Goal: Check status: Check status

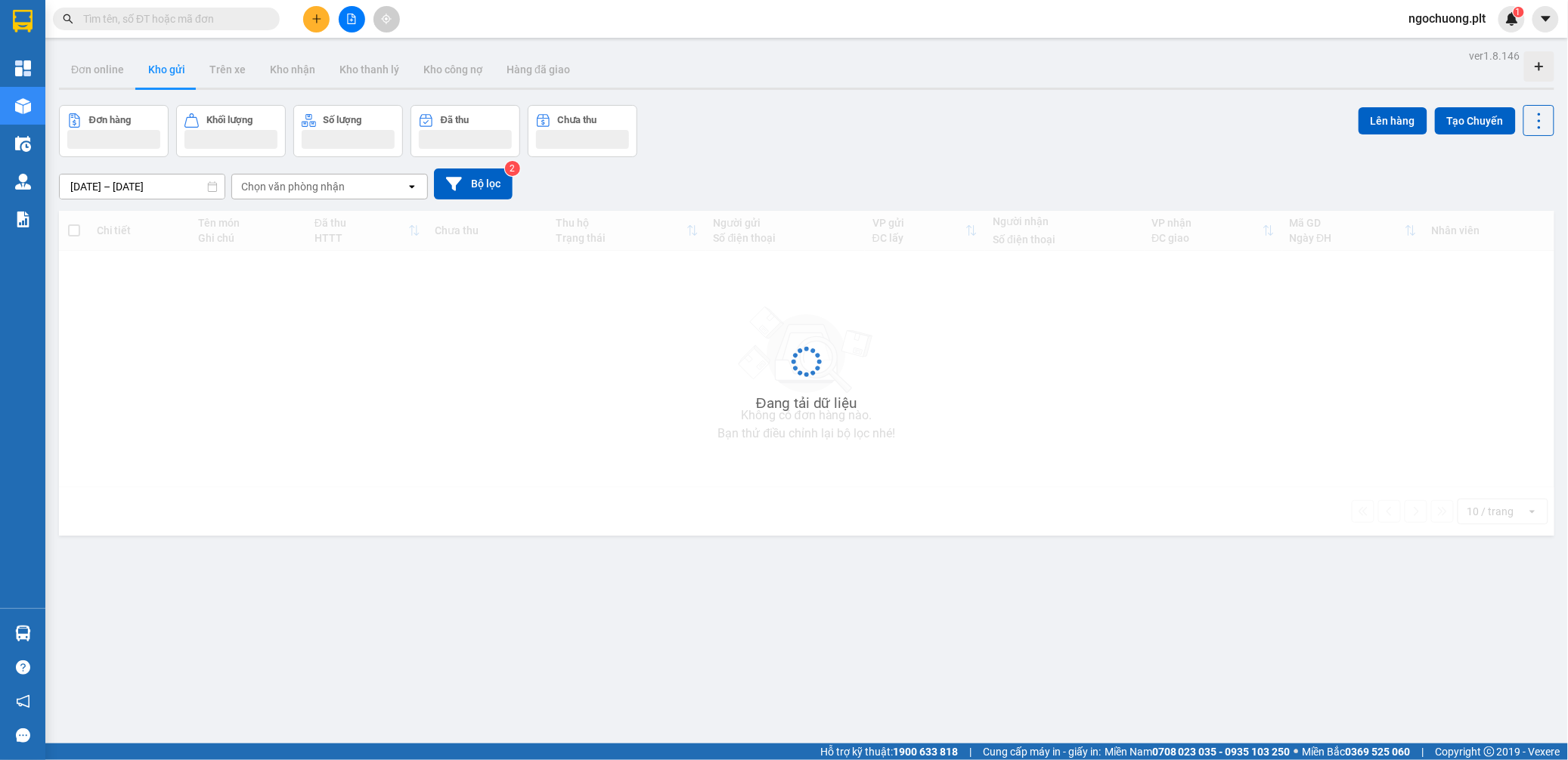
click at [133, 182] on input "[DATE] – [DATE]" at bounding box center [142, 187] width 165 height 24
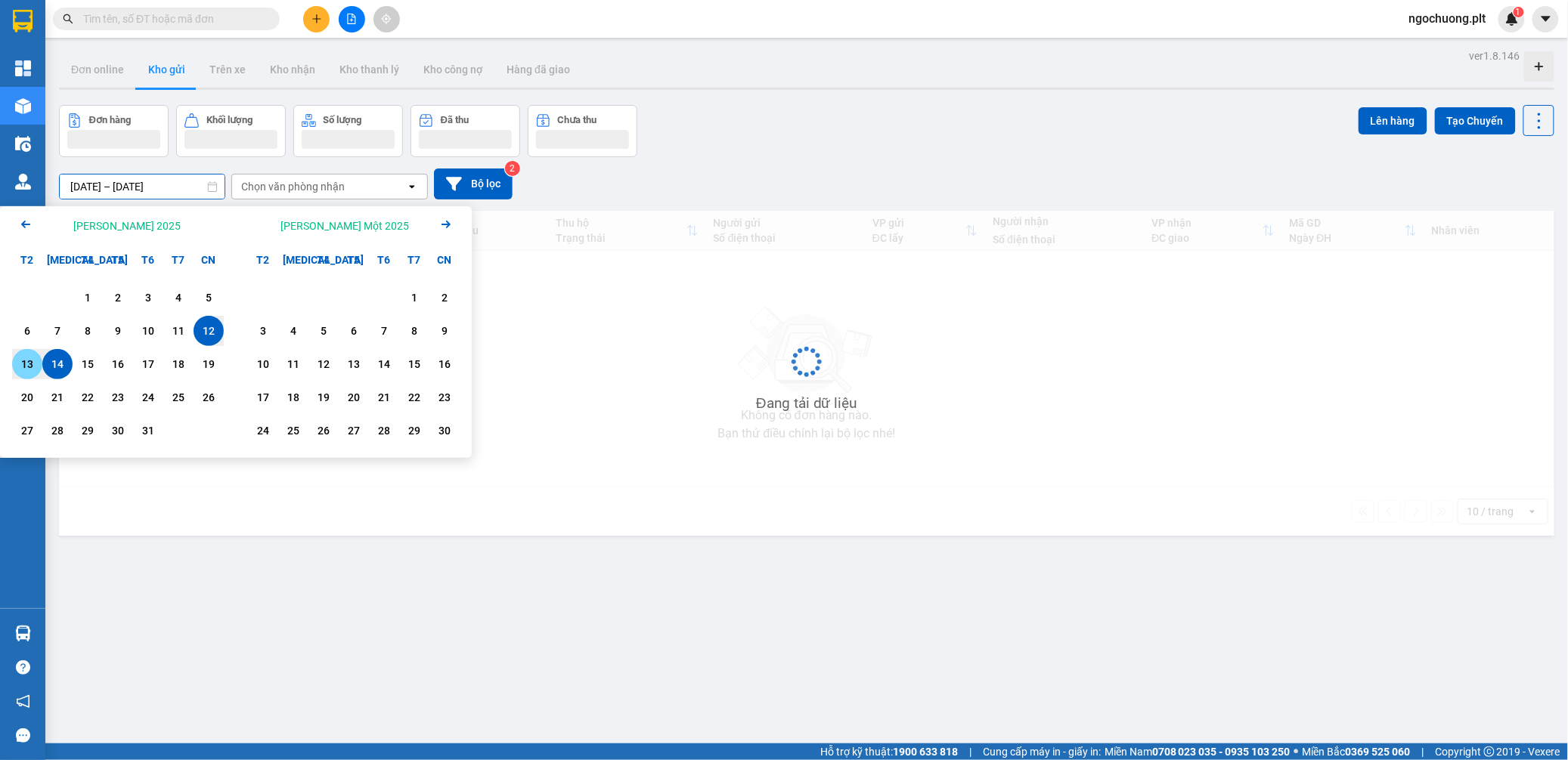
click at [25, 366] on div "13" at bounding box center [27, 364] width 21 height 18
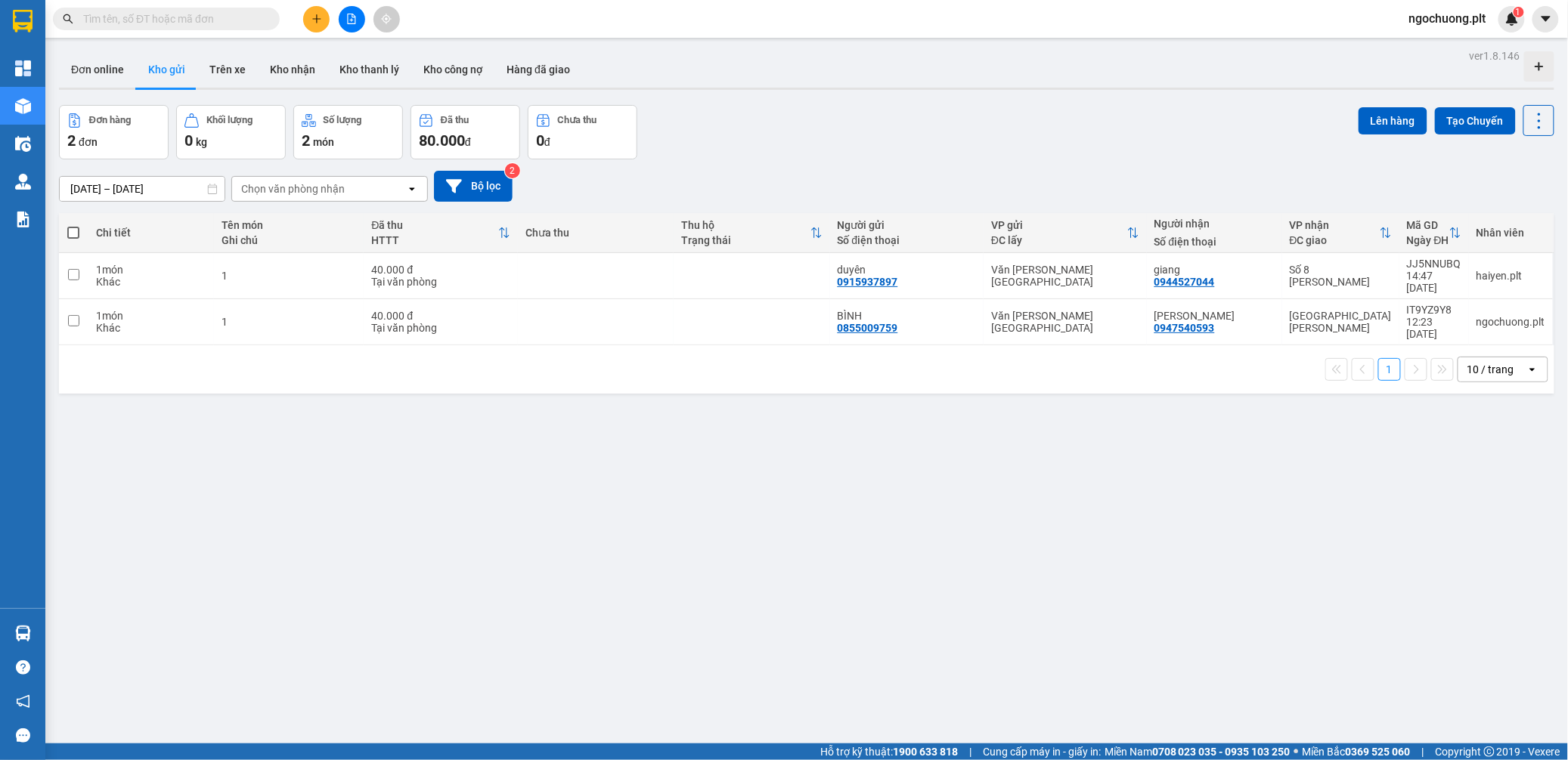
click at [137, 186] on input "[DATE] – [DATE]" at bounding box center [142, 188] width 165 height 24
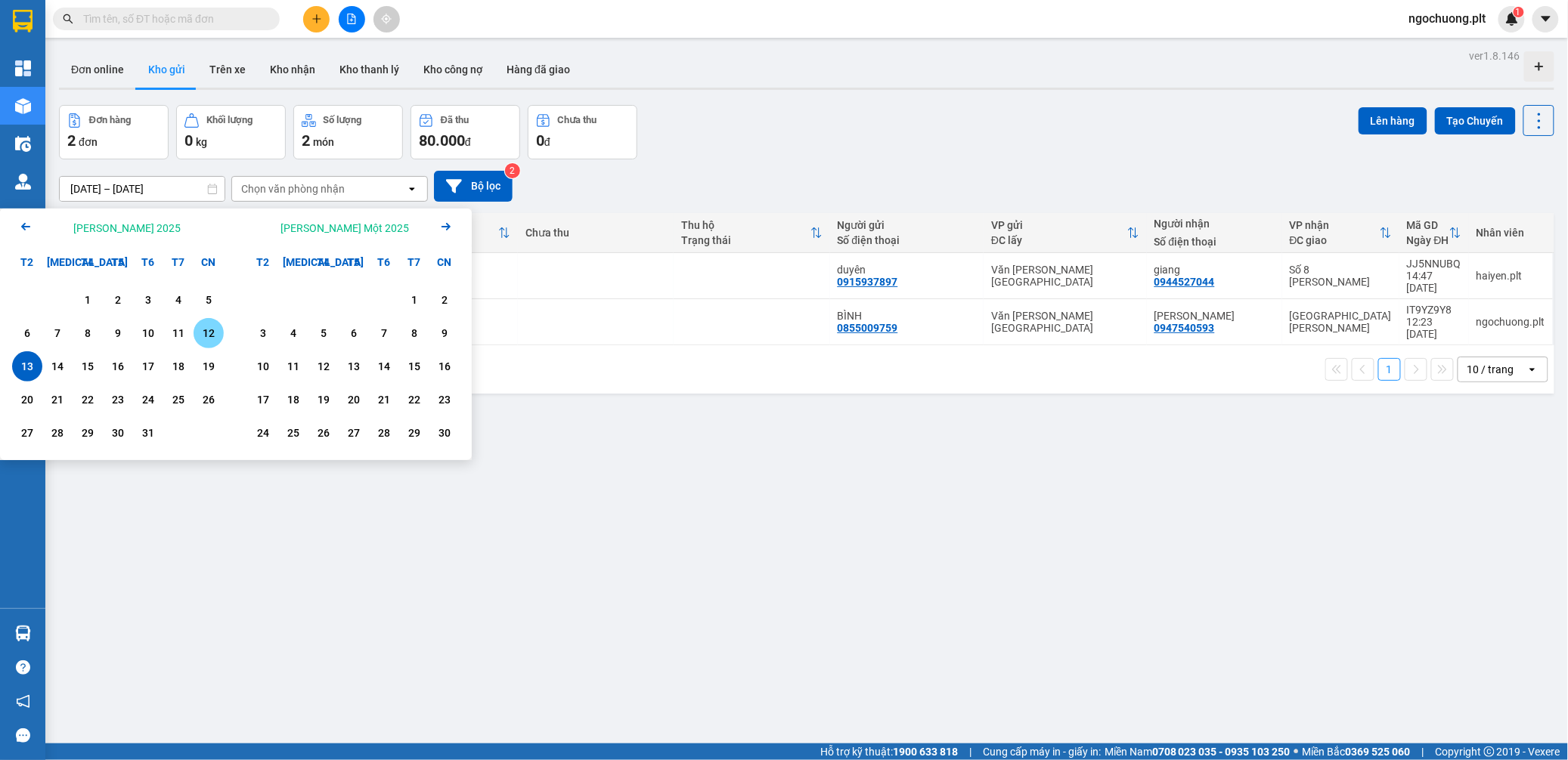
click at [209, 334] on div "12" at bounding box center [208, 333] width 21 height 18
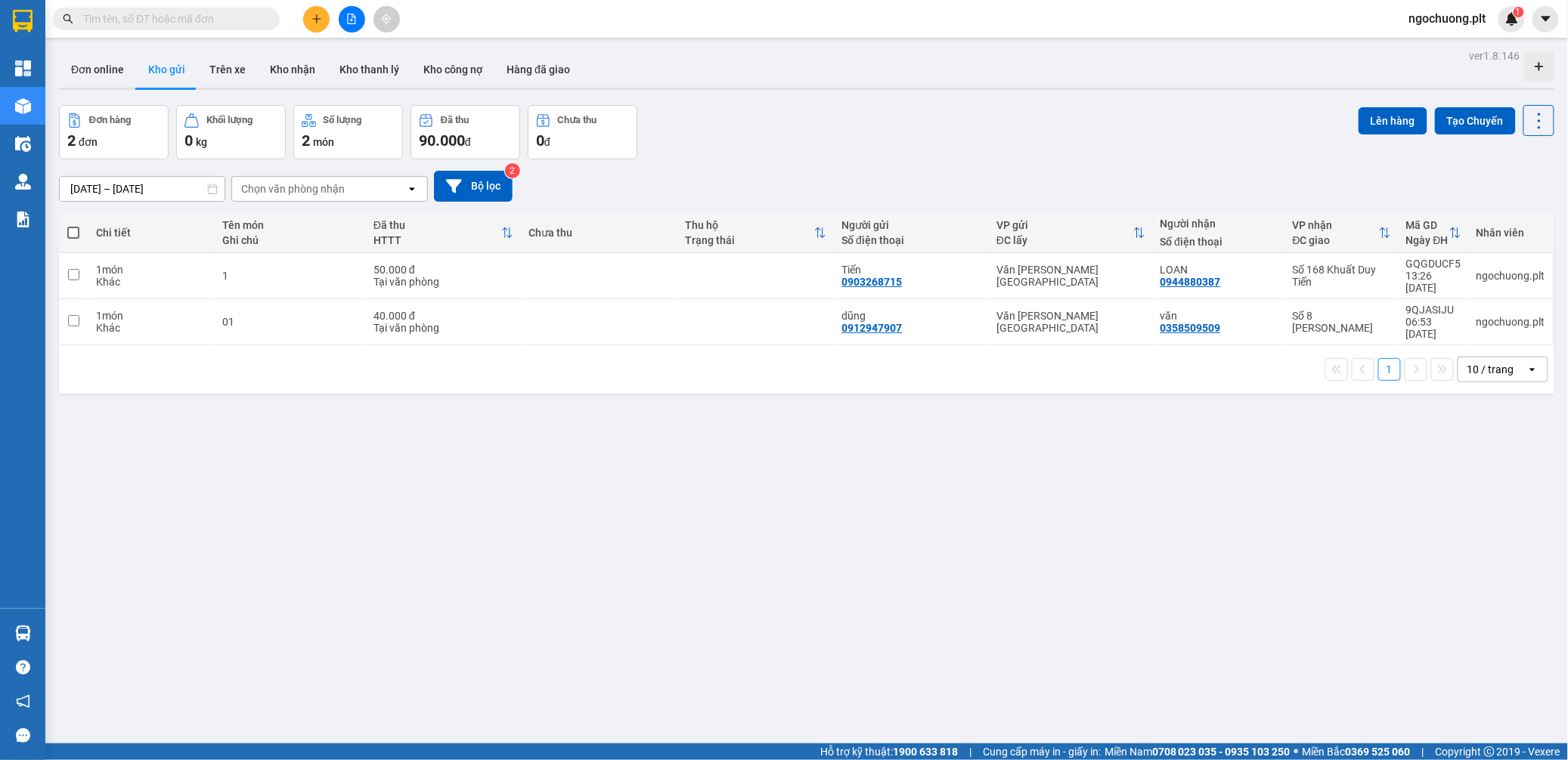
click at [137, 186] on input "[DATE] – [DATE]" at bounding box center [142, 188] width 165 height 24
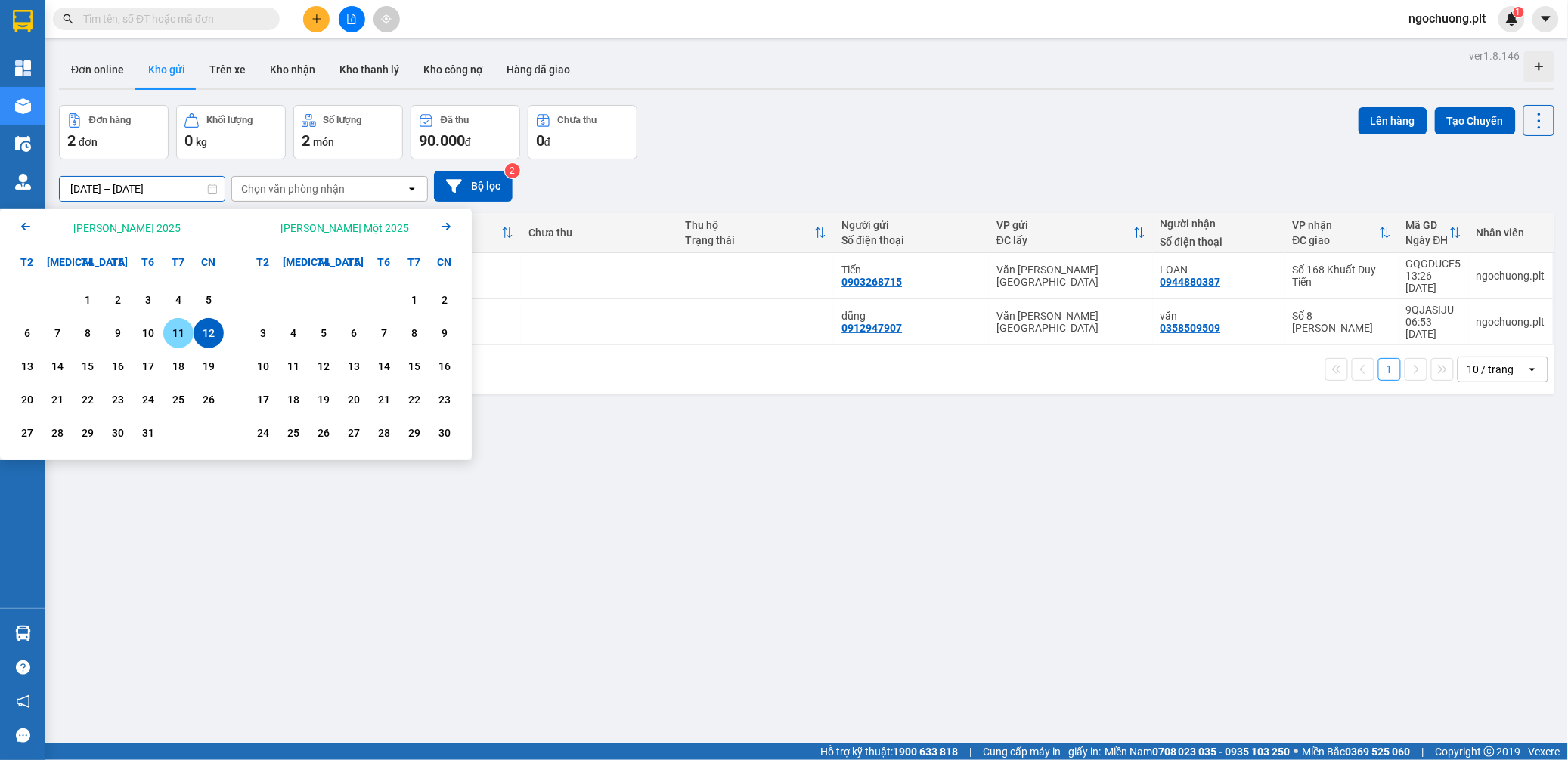
click at [177, 330] on div "11" at bounding box center [178, 333] width 21 height 18
type input "[DATE] – [DATE]"
